Goal: Task Accomplishment & Management: Manage account settings

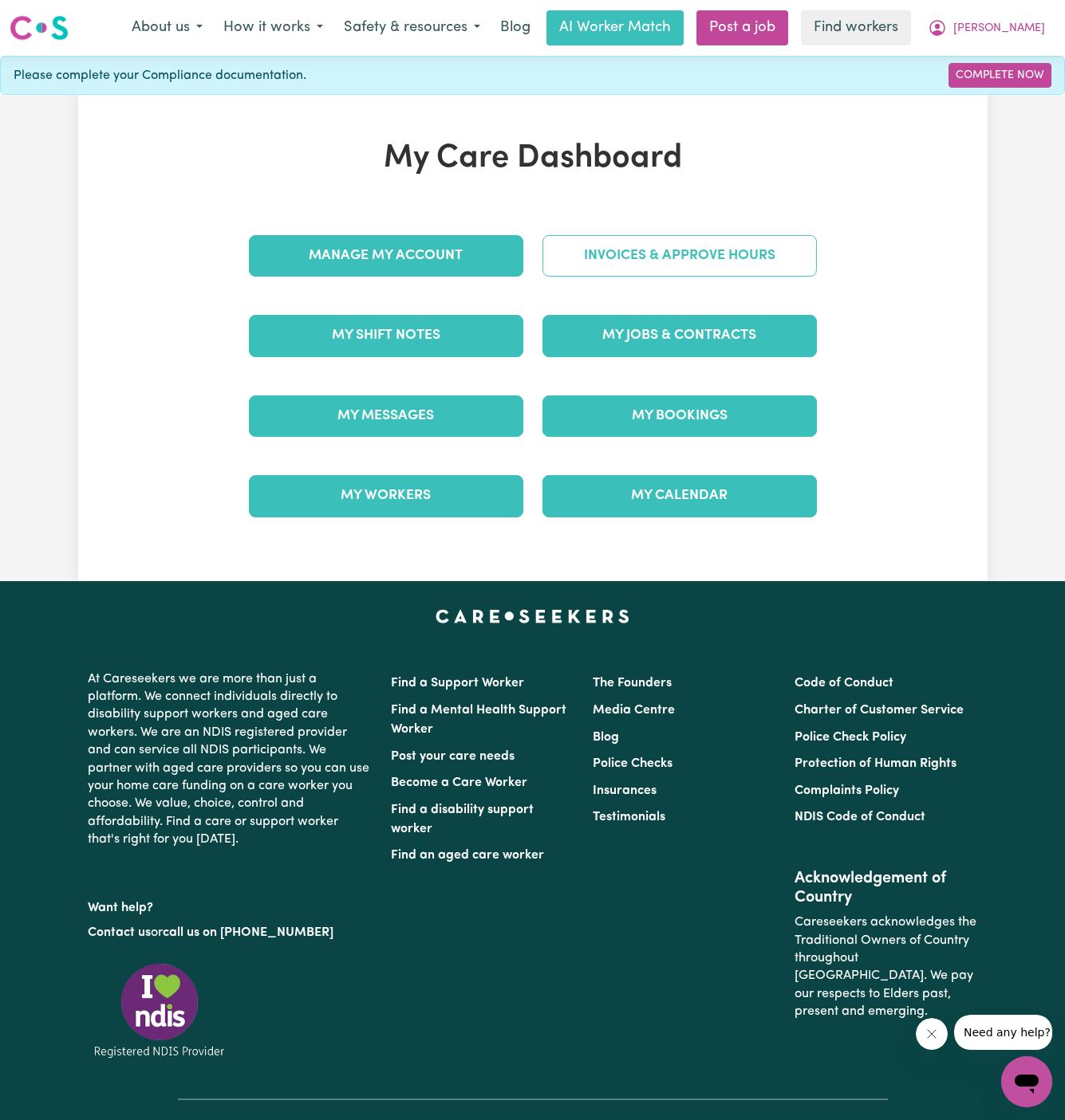
click at [713, 244] on link "Invoices & Approve Hours" at bounding box center [680, 256] width 275 height 41
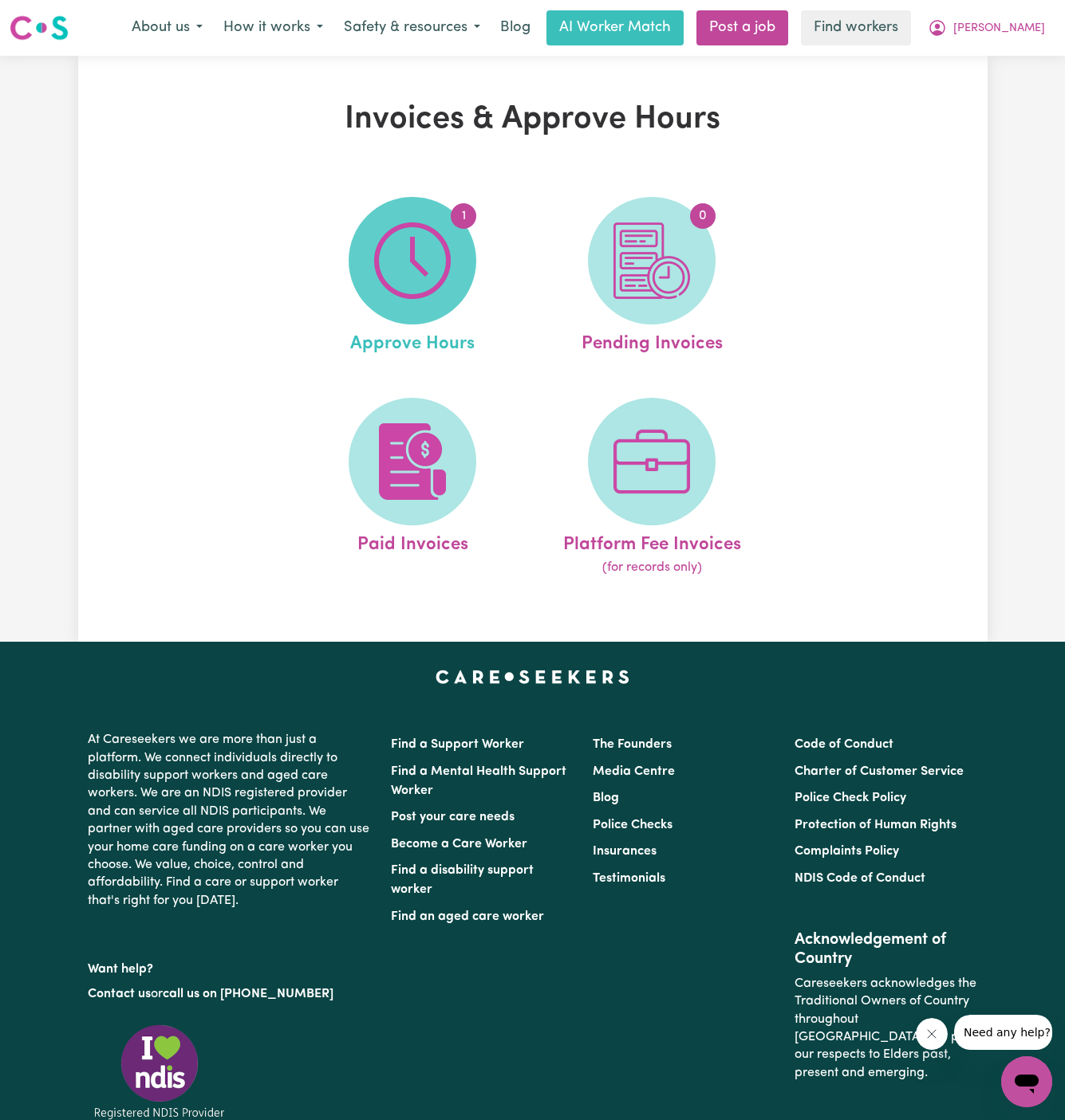
click at [438, 299] on span "1" at bounding box center [413, 260] width 128 height 128
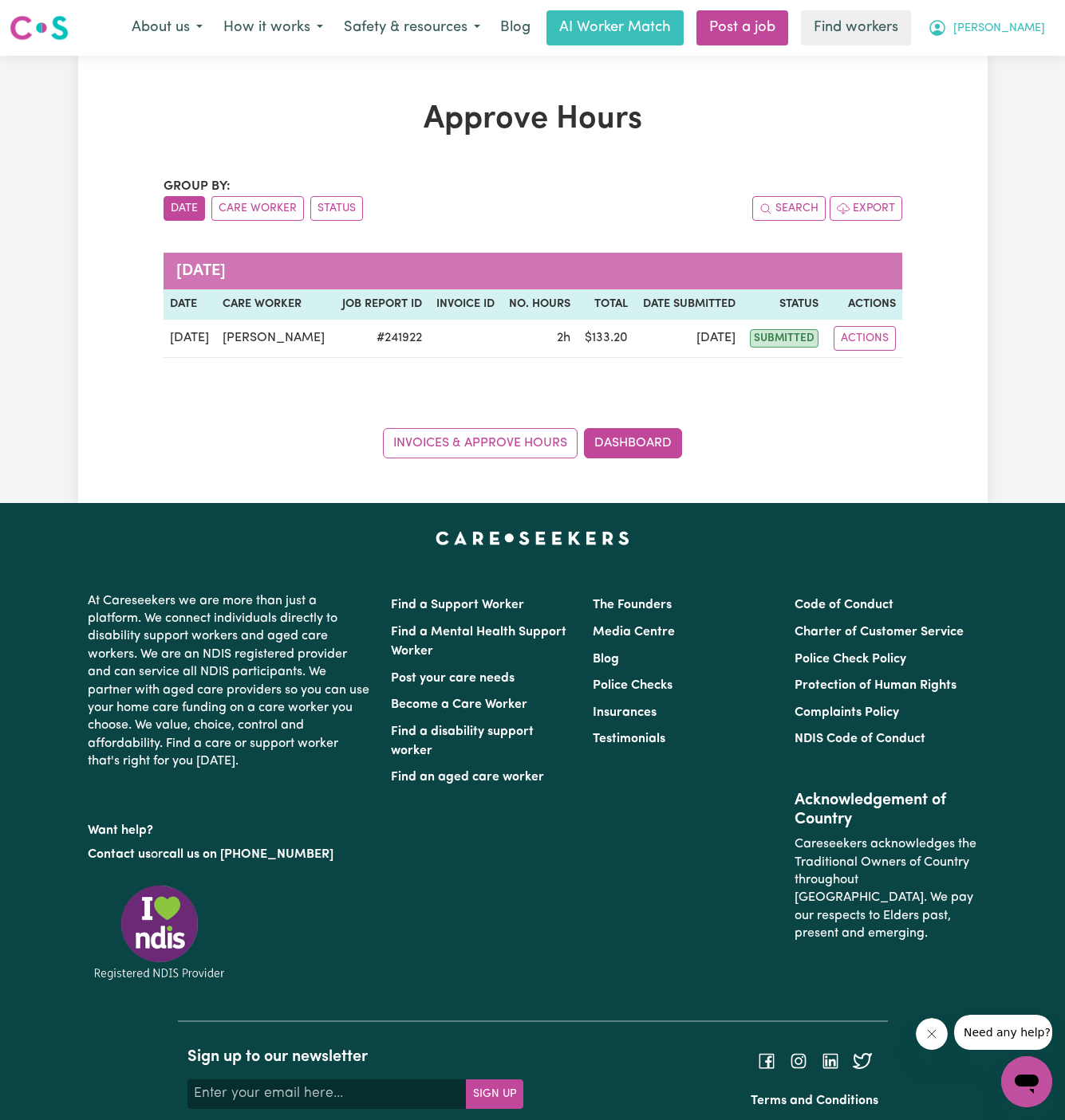
click at [1035, 31] on span "[PERSON_NAME]" at bounding box center [999, 28] width 92 height 18
click at [1025, 52] on link "My Dashboard" at bounding box center [992, 62] width 126 height 30
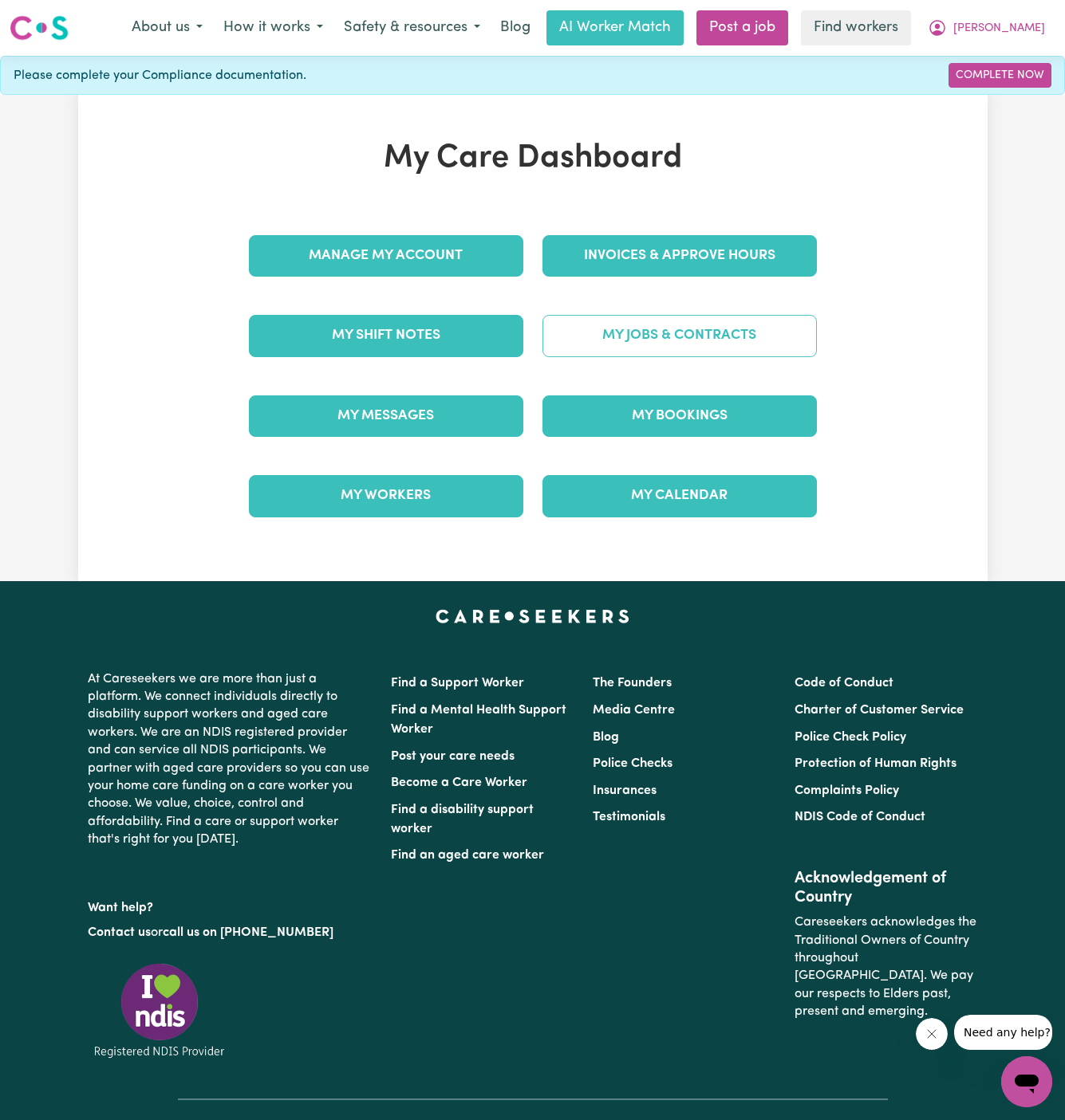
click at [700, 327] on link "My Jobs & Contracts" at bounding box center [680, 336] width 275 height 41
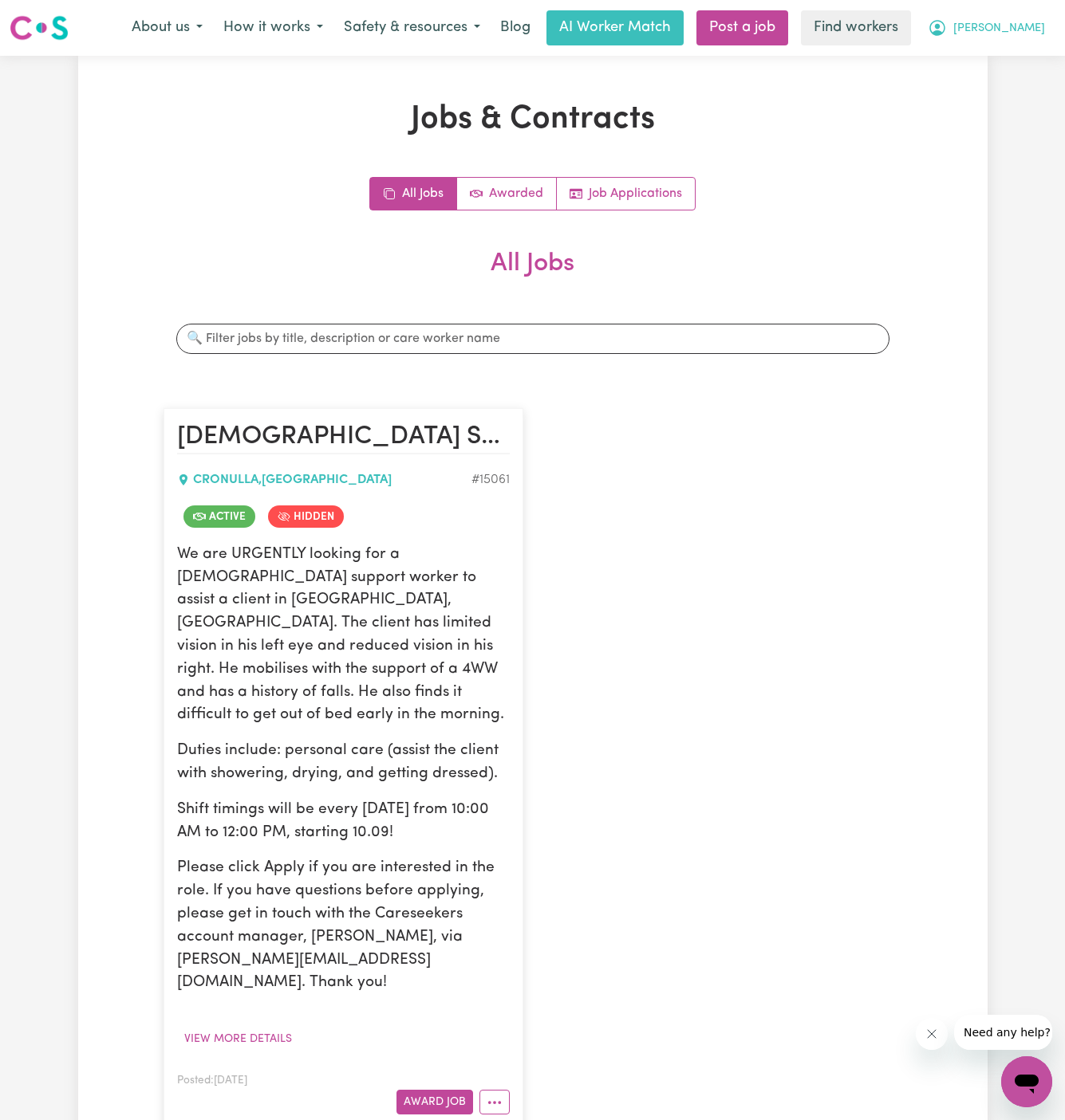
click at [1039, 29] on button "[PERSON_NAME]" at bounding box center [986, 28] width 138 height 34
click at [1021, 95] on link "Logout" at bounding box center [992, 91] width 126 height 30
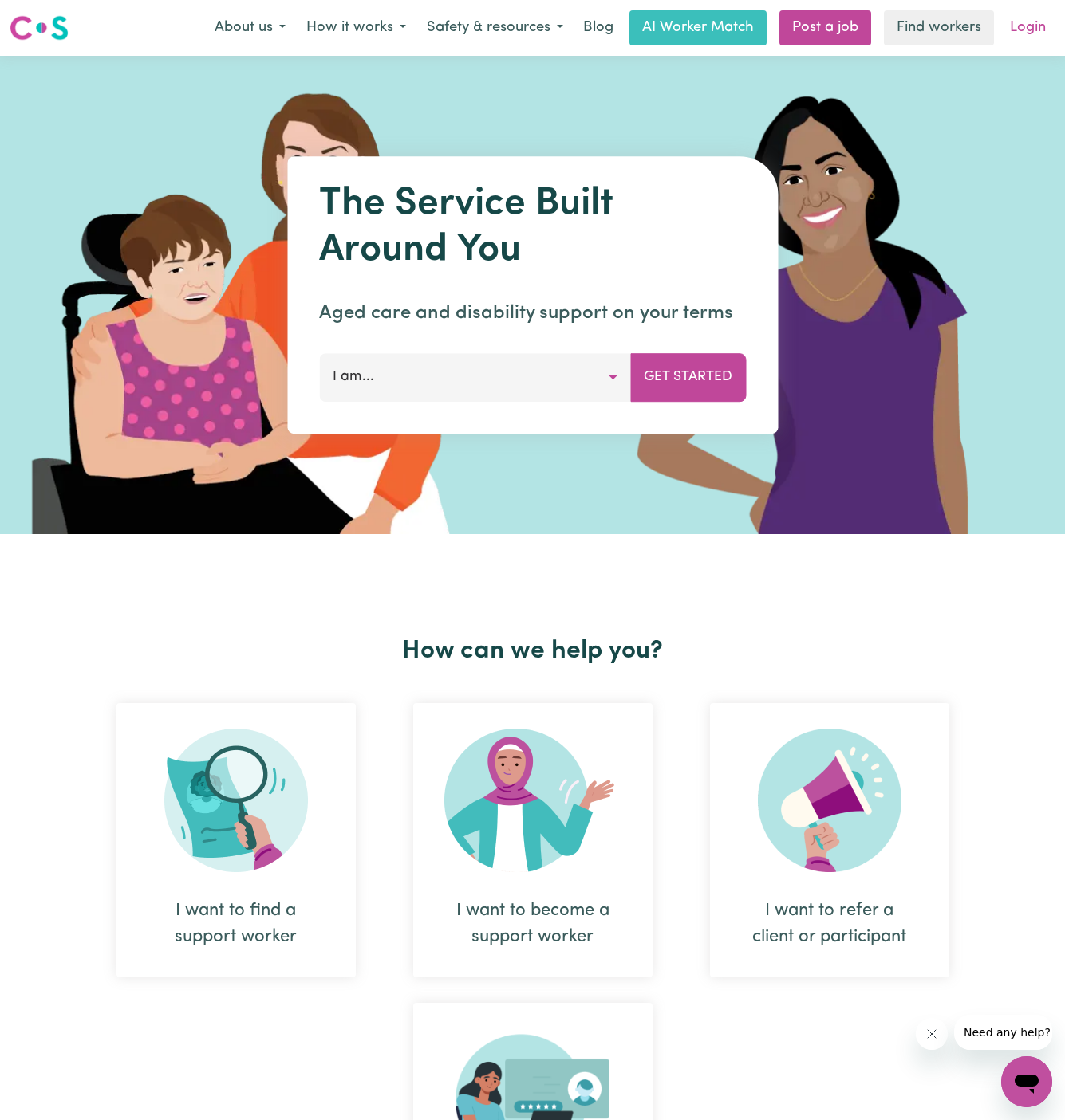
click at [1041, 30] on link "Login" at bounding box center [1027, 27] width 56 height 35
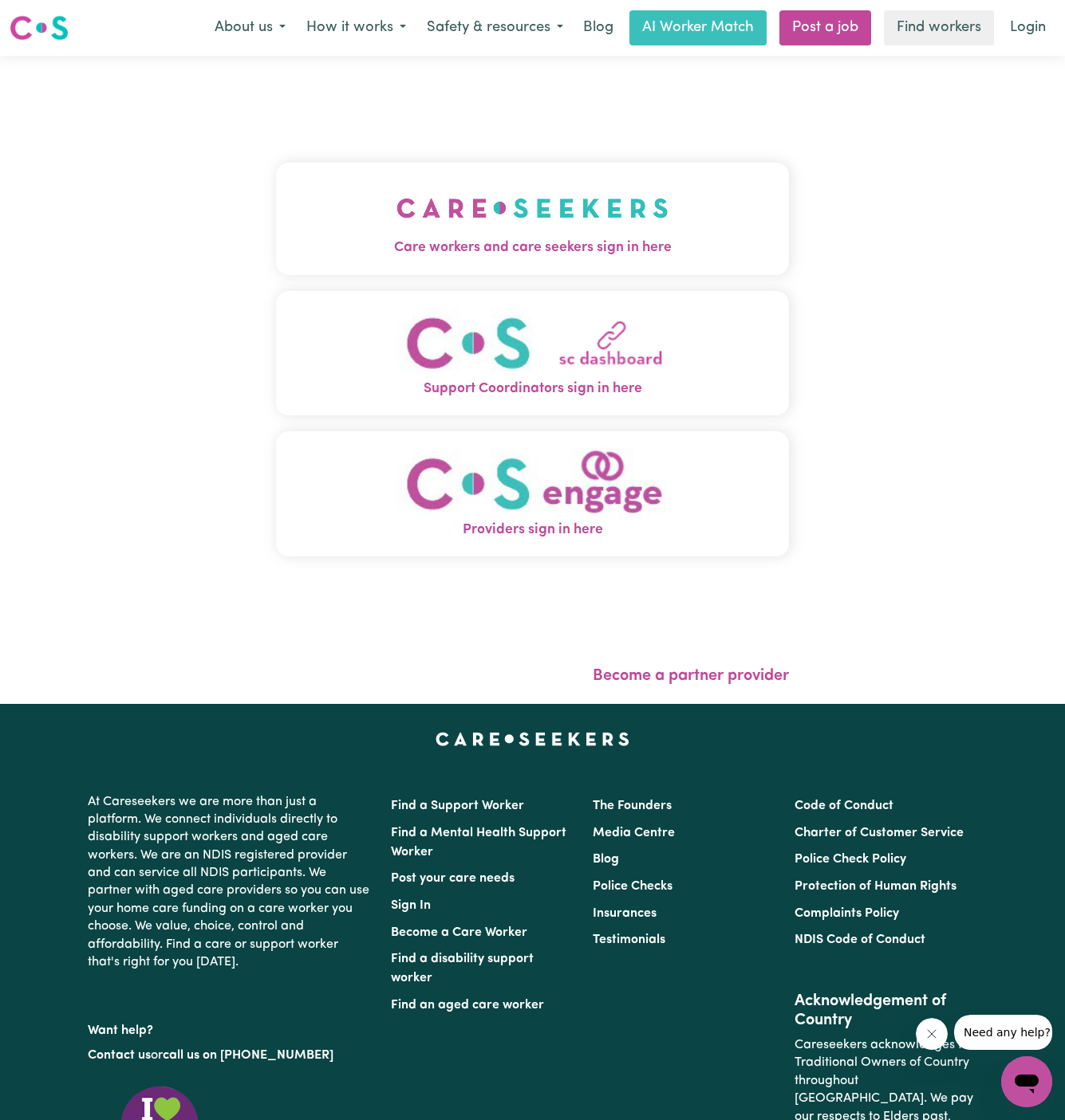
click at [518, 225] on img "Care workers and care seekers sign in here" at bounding box center [532, 208] width 272 height 59
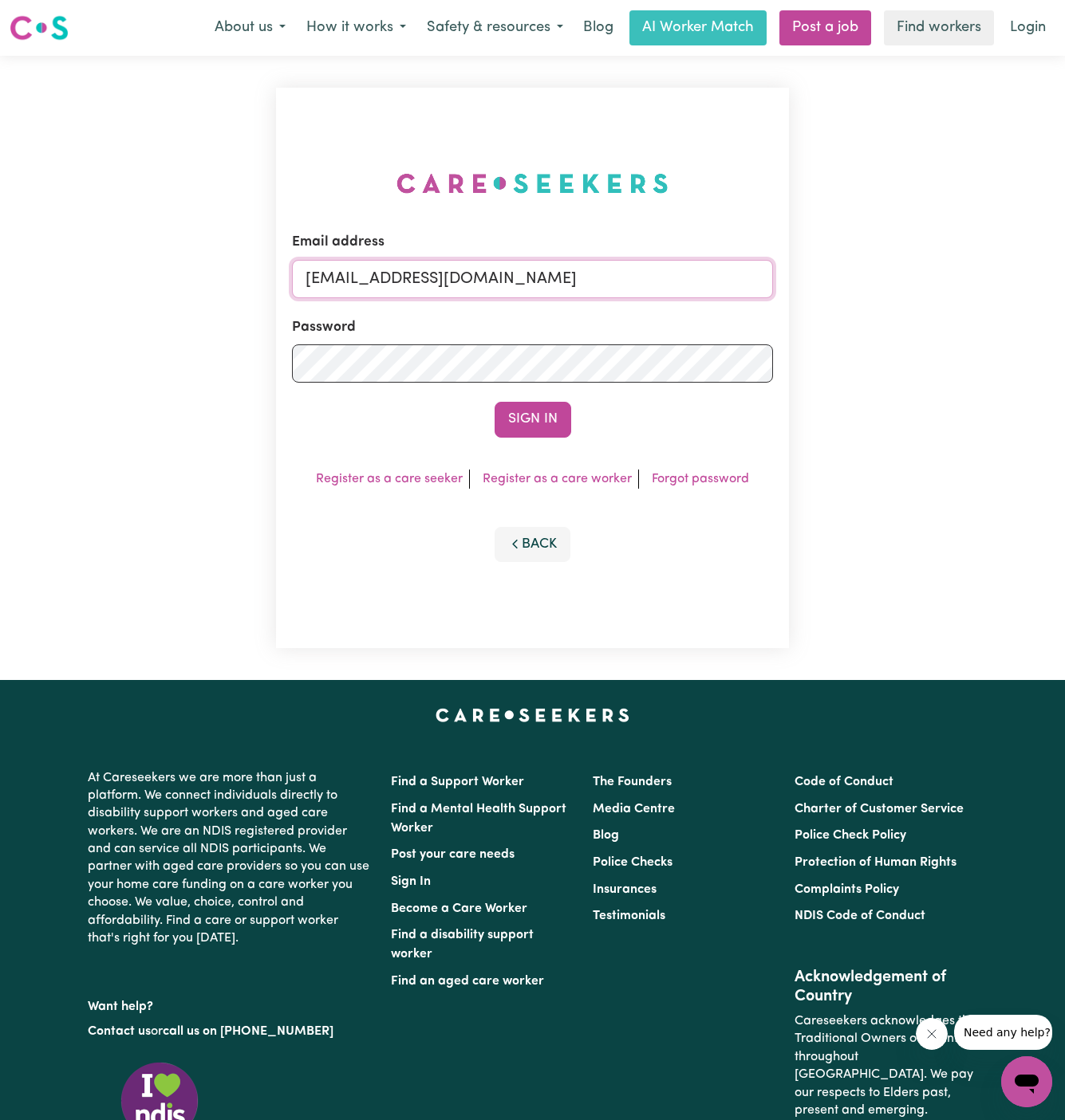
drag, startPoint x: 380, startPoint y: 276, endPoint x: 858, endPoint y: 285, distance: 478.1
click at [858, 285] on div "Email address [EMAIL_ADDRESS][DOMAIN_NAME] Password Sign In Register as a care …" at bounding box center [532, 368] width 1065 height 624
click at [517, 274] on input "[EMAIL_ADDRESS][DOMAIN_NAME]" at bounding box center [532, 278] width 482 height 39
drag, startPoint x: 389, startPoint y: 280, endPoint x: 803, endPoint y: 277, distance: 414.0
click at [803, 277] on div "Email address [EMAIL_ADDRESS][DOMAIN_NAME] Password Sign In Register as a care …" at bounding box center [532, 368] width 1065 height 624
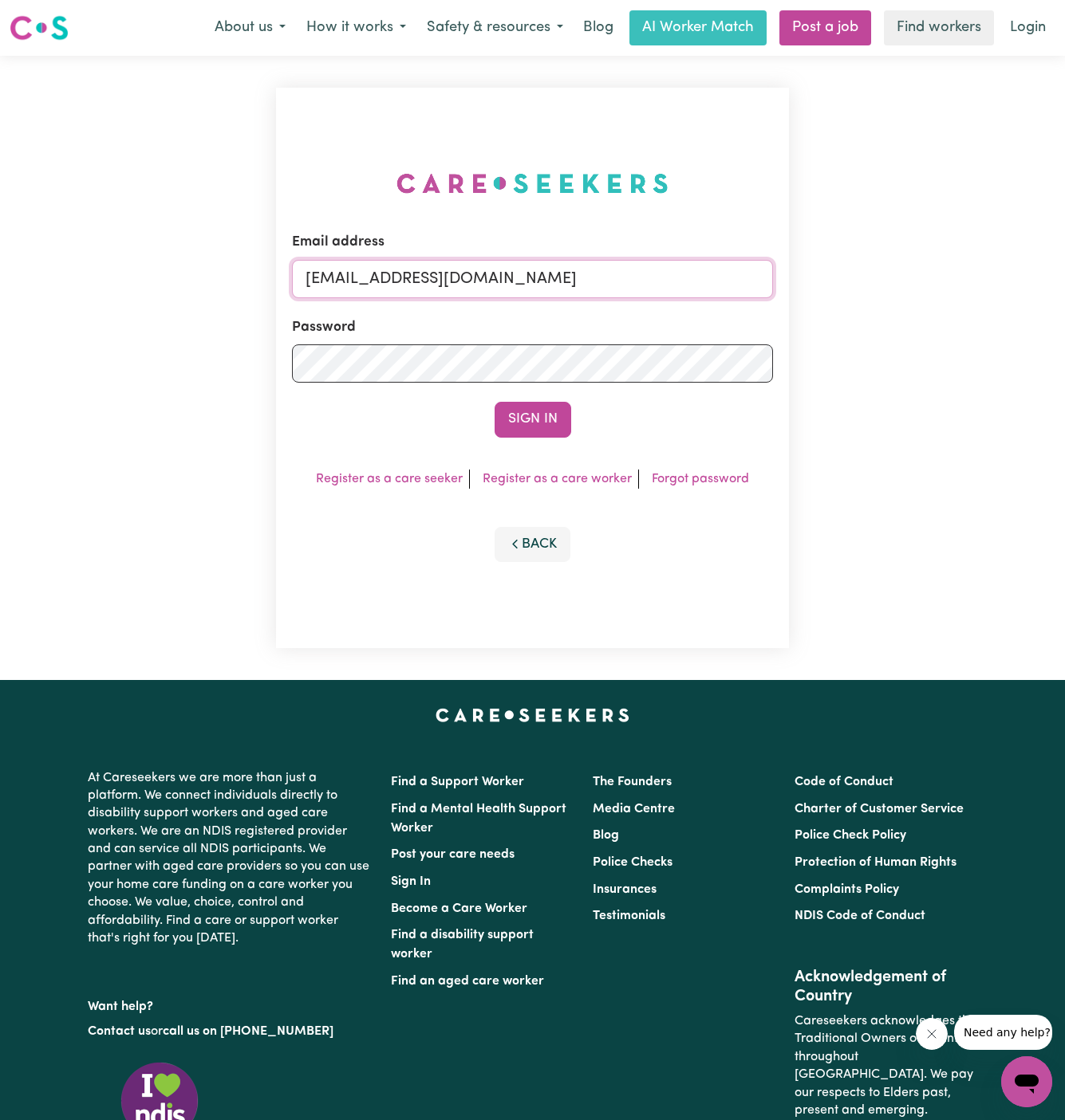
paste input "AnneLoechelCF"
type input "[EMAIL_ADDRESS][DOMAIN_NAME]"
click at [495, 402] on button "Sign In" at bounding box center [532, 418] width 76 height 35
